Goal: Task Accomplishment & Management: Complete application form

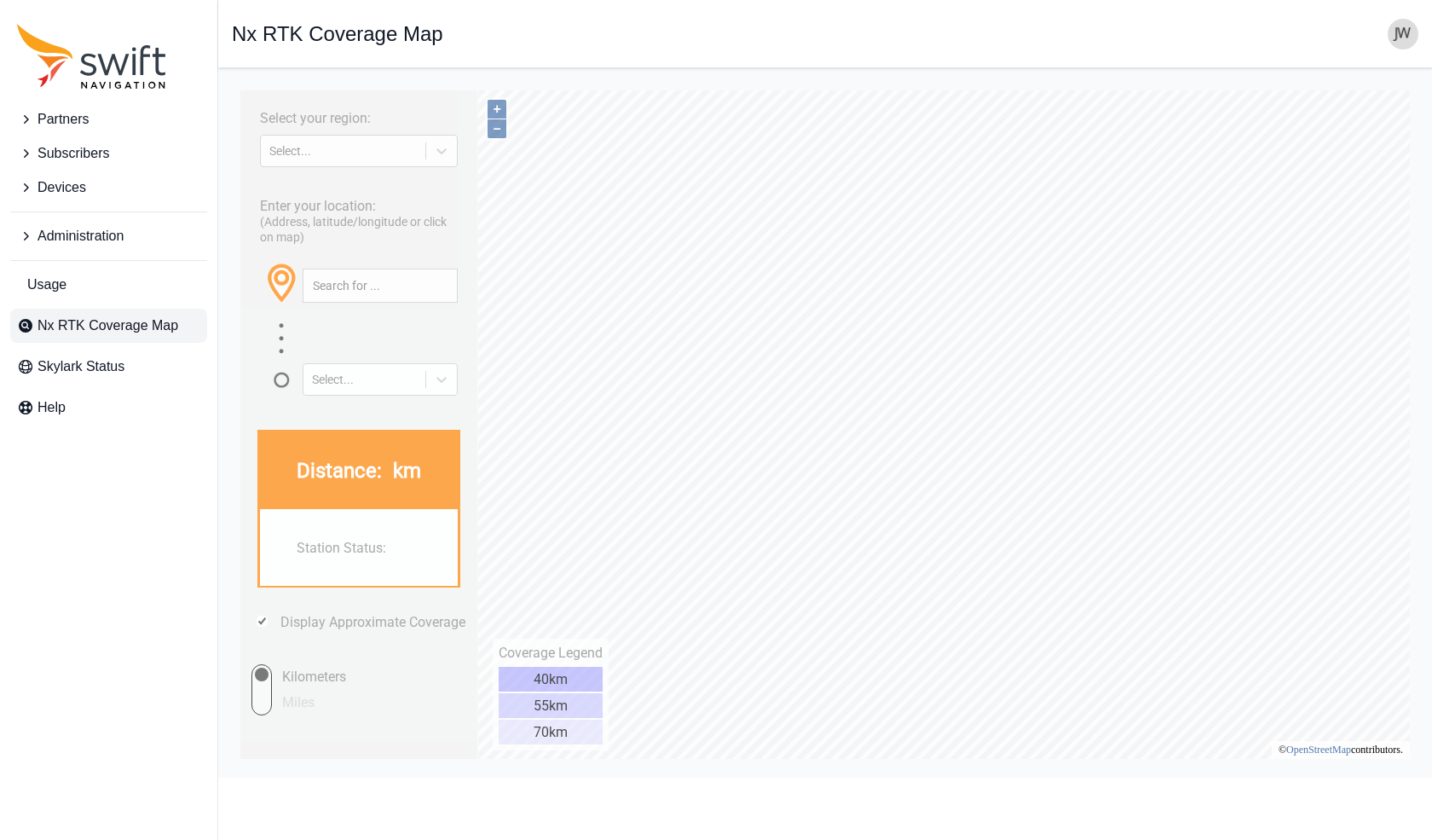
click at [83, 240] on span "Administration" at bounding box center [80, 236] width 86 height 20
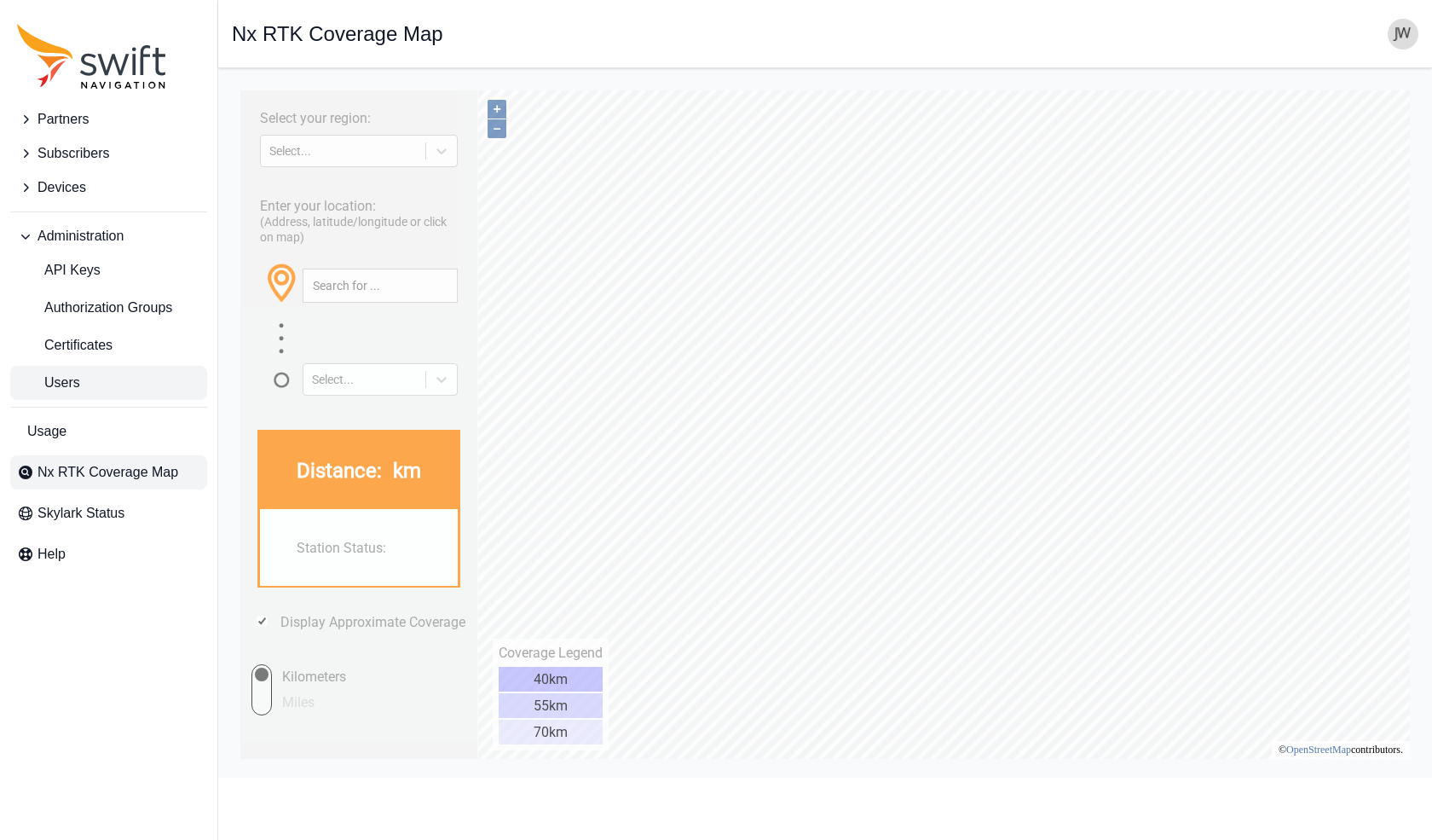
click at [60, 379] on span "Users" at bounding box center [48, 383] width 63 height 20
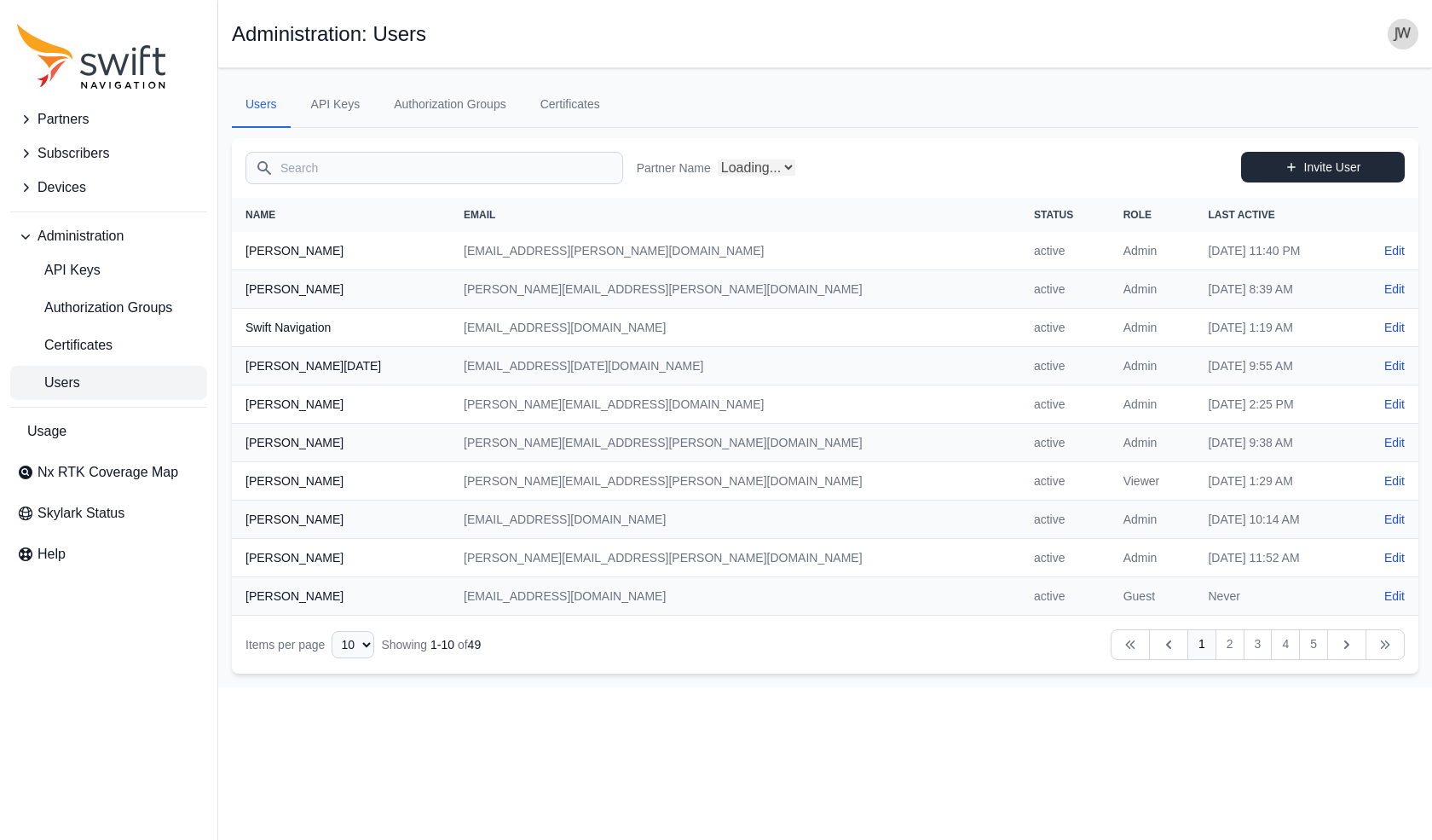
click at [1302, 162] on link "Invite User" at bounding box center [1322, 167] width 163 height 31
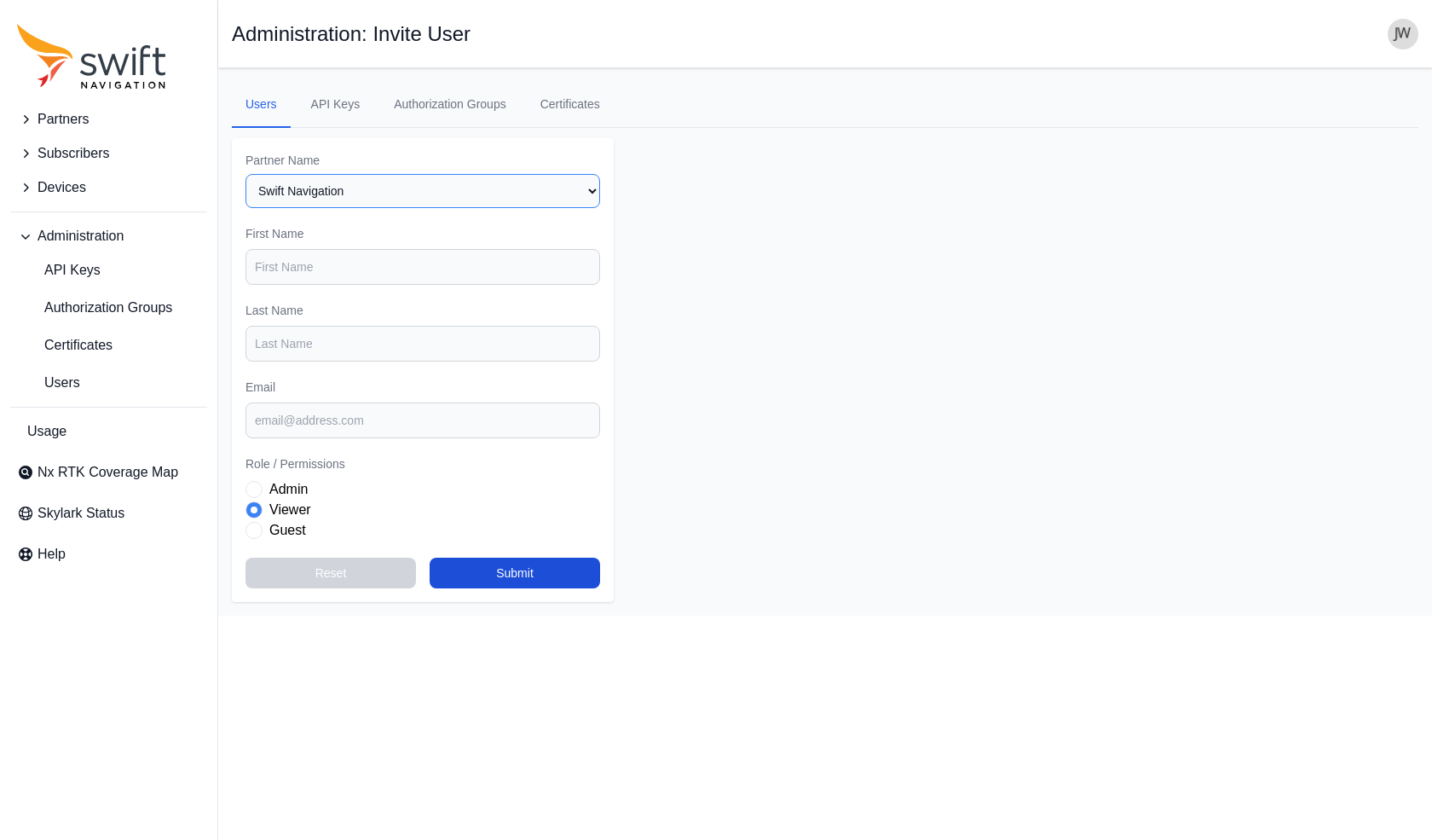
select select "00c9b4e0-2a31-4269-8422-2b6f2d5bb8eb"
type input "[PERSON_NAME]"
paste input "[PERSON_NAME][EMAIL_ADDRESS][DOMAIN_NAME]"
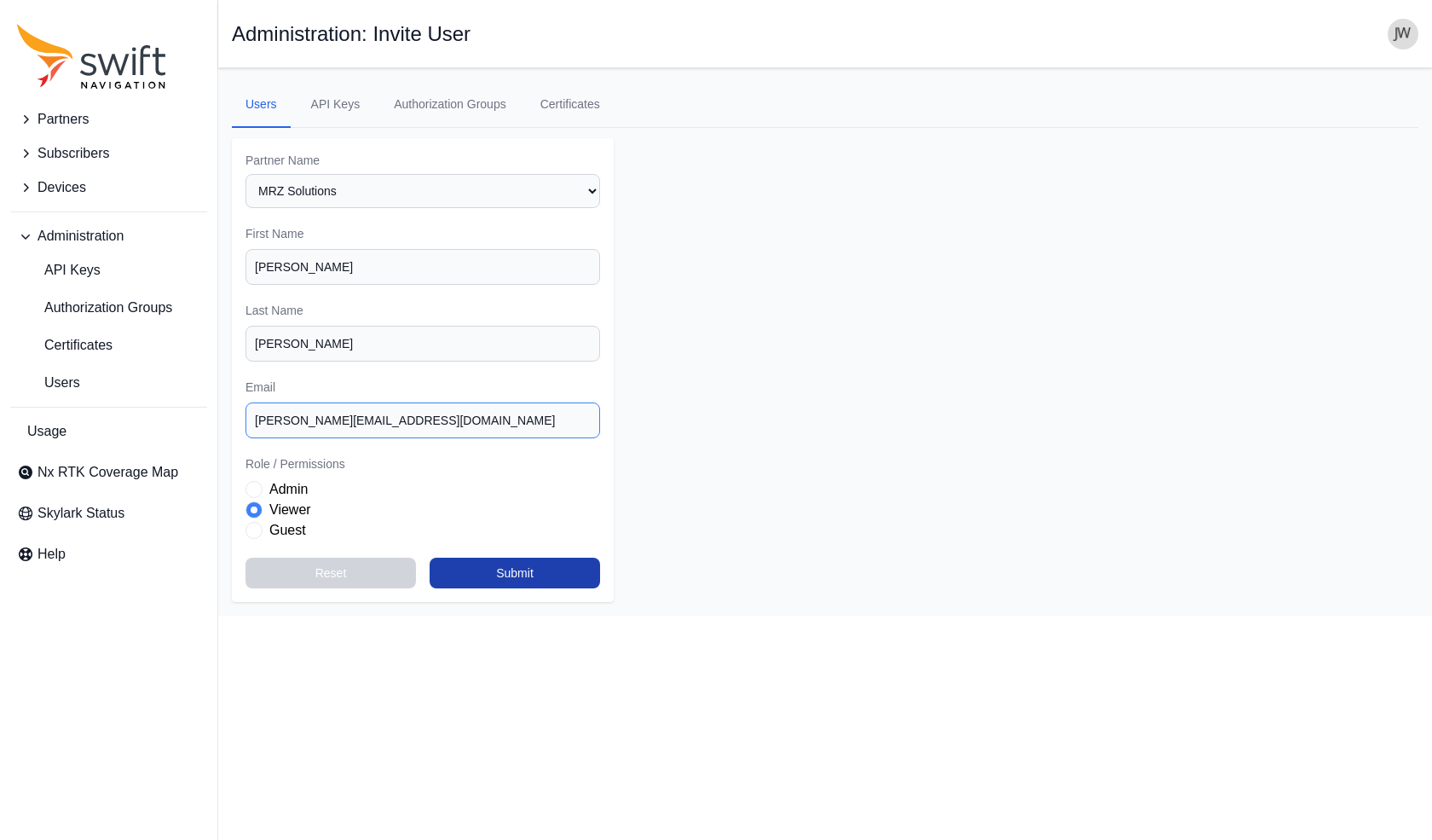
type input "[PERSON_NAME][EMAIL_ADDRESS][DOMAIN_NAME]"
click at [503, 564] on button "Submit" at bounding box center [515, 573] width 171 height 31
